Goal: Task Accomplishment & Management: Manage account settings

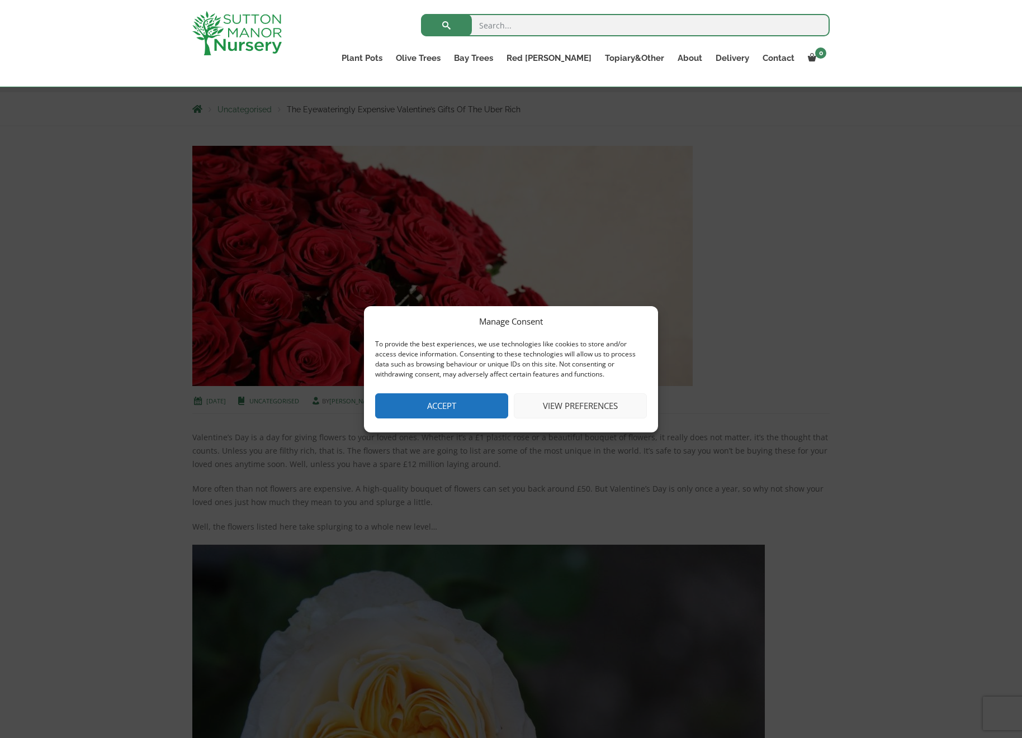
scroll to position [360, 0]
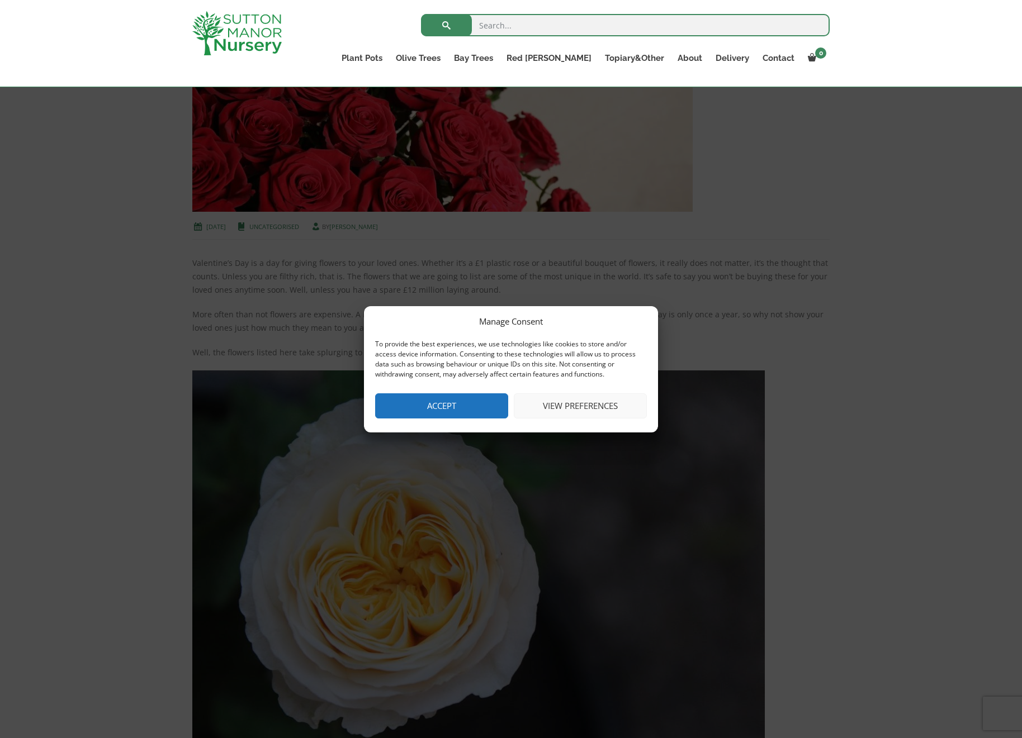
click at [472, 409] on button "Accept" at bounding box center [441, 406] width 133 height 25
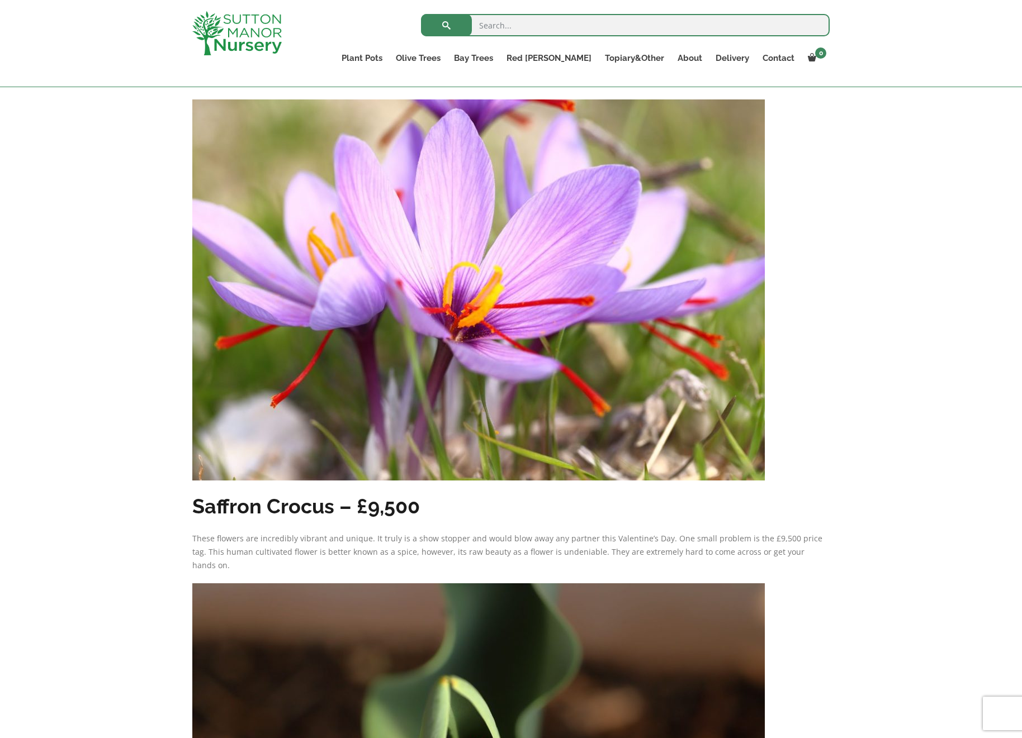
scroll to position [2751, 0]
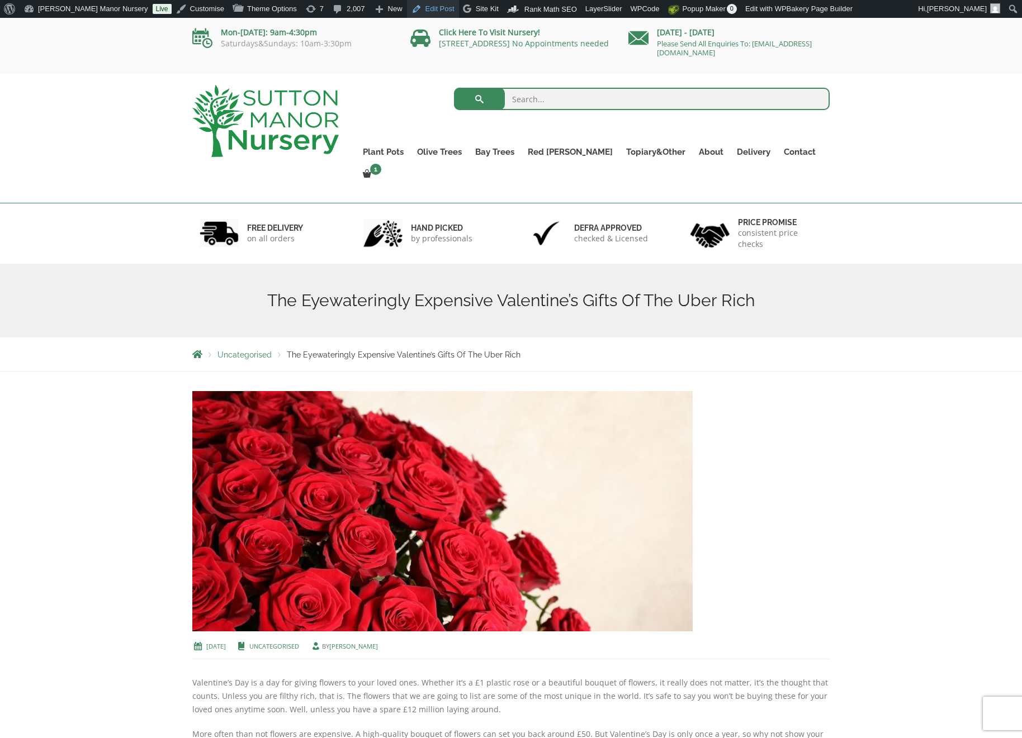
scroll to position [18, 0]
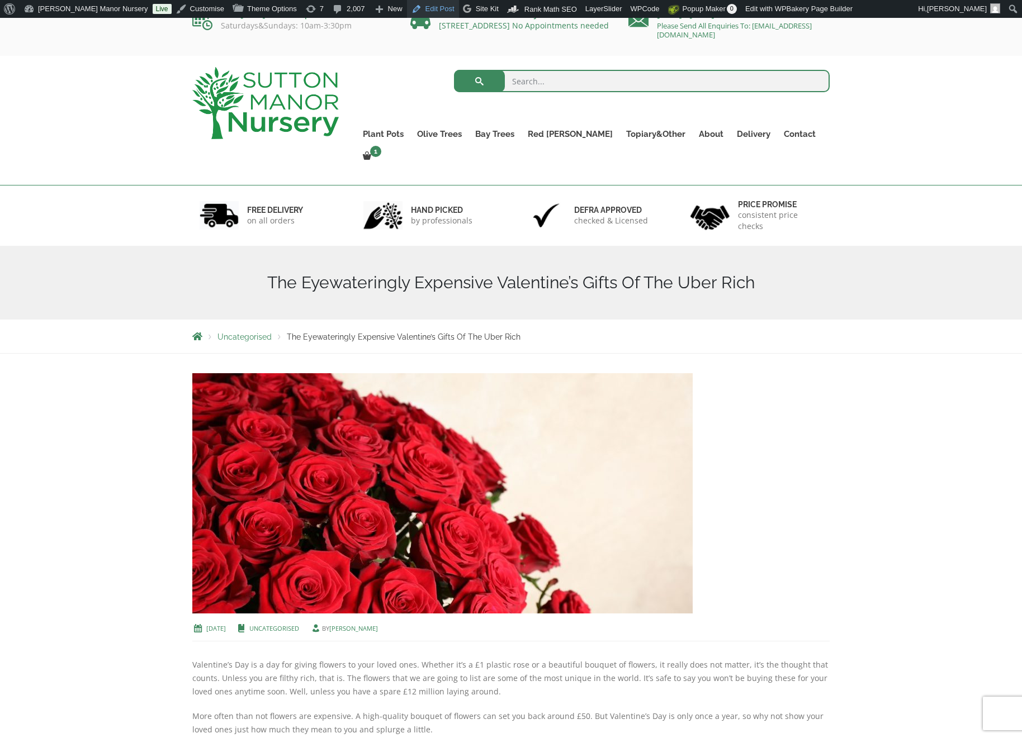
click at [419, 9] on link "Edit Post" at bounding box center [433, 9] width 52 height 18
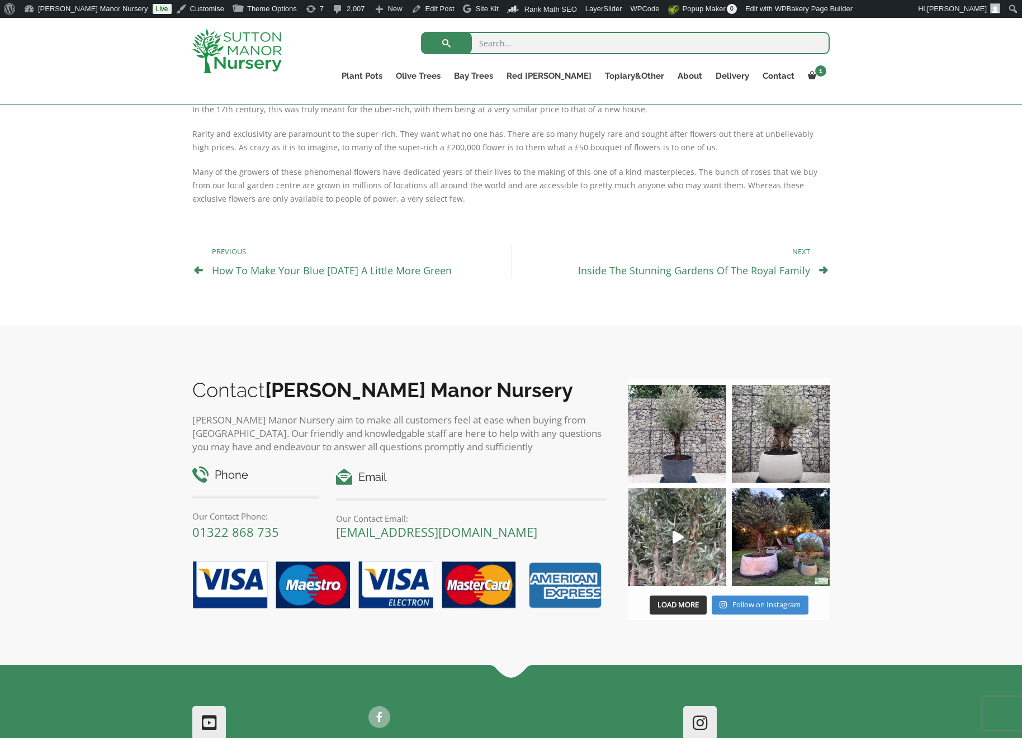
scroll to position [3247, 0]
